Goal: Task Accomplishment & Management: Use online tool/utility

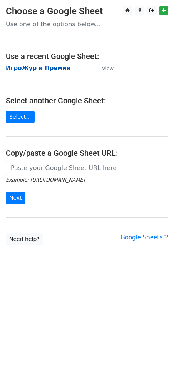
click at [20, 69] on strong "ИгроЖур и Премии" at bounding box center [38, 68] width 65 height 7
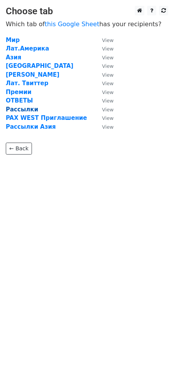
click at [21, 110] on strong "Рассылки" at bounding box center [22, 109] width 32 height 7
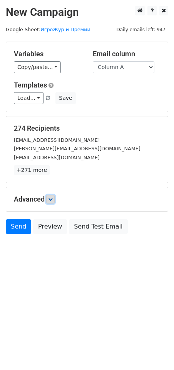
click at [51, 198] on icon at bounding box center [50, 199] width 5 height 5
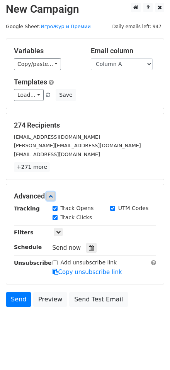
scroll to position [4, 0]
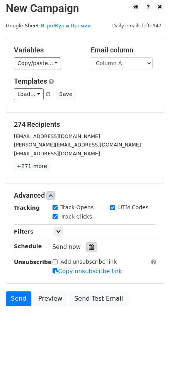
click at [89, 246] on icon at bounding box center [91, 246] width 5 height 5
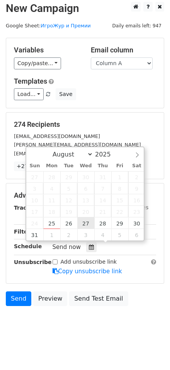
type input "[DATE] 12:00"
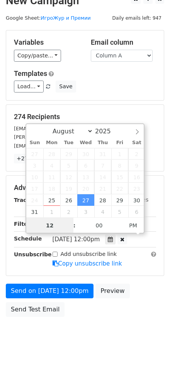
scroll to position [22, 0]
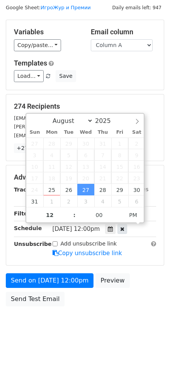
click at [124, 228] on icon at bounding box center [122, 228] width 4 height 5
type input "04"
type input "51"
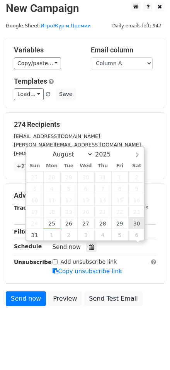
scroll to position [0, 0]
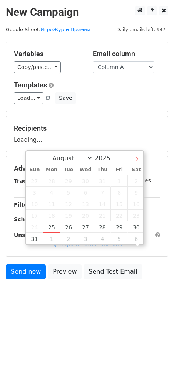
select select "8"
click at [138, 157] on icon at bounding box center [136, 158] width 5 height 5
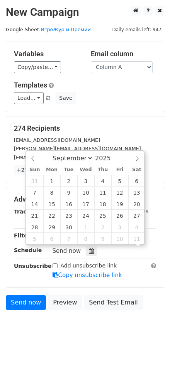
click at [157, 162] on div "274 Recipients [EMAIL_ADDRESS][DOMAIN_NAME] [EMAIL_ADDRESS][DOMAIN_NAME] [EMAIL…" at bounding box center [84, 149] width 157 height 66
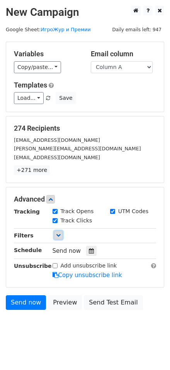
click at [58, 233] on icon at bounding box center [58, 235] width 5 height 5
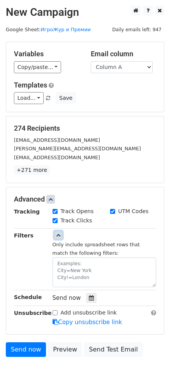
scroll to position [31, 0]
